Goal: Transaction & Acquisition: Download file/media

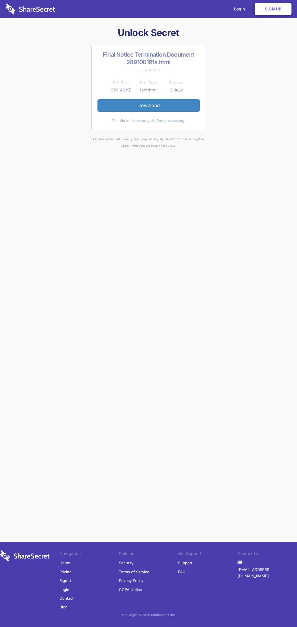
click at [149, 105] on link "Download" at bounding box center [148, 105] width 102 height 12
